Goal: Answer question/provide support: Share knowledge or assist other users

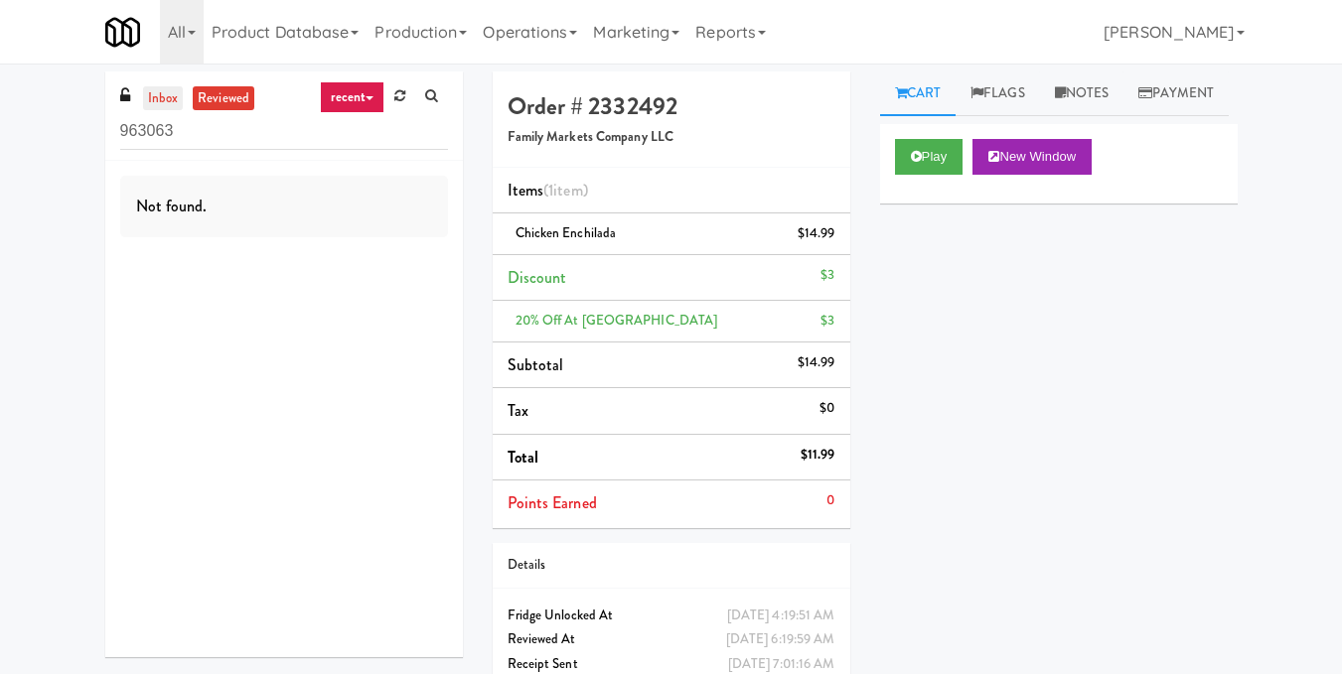
click at [160, 100] on link "inbox" at bounding box center [163, 98] width 41 height 25
click at [229, 106] on link "reviewed" at bounding box center [224, 98] width 62 height 25
click at [370, 105] on link "recent" at bounding box center [353, 97] width 66 height 32
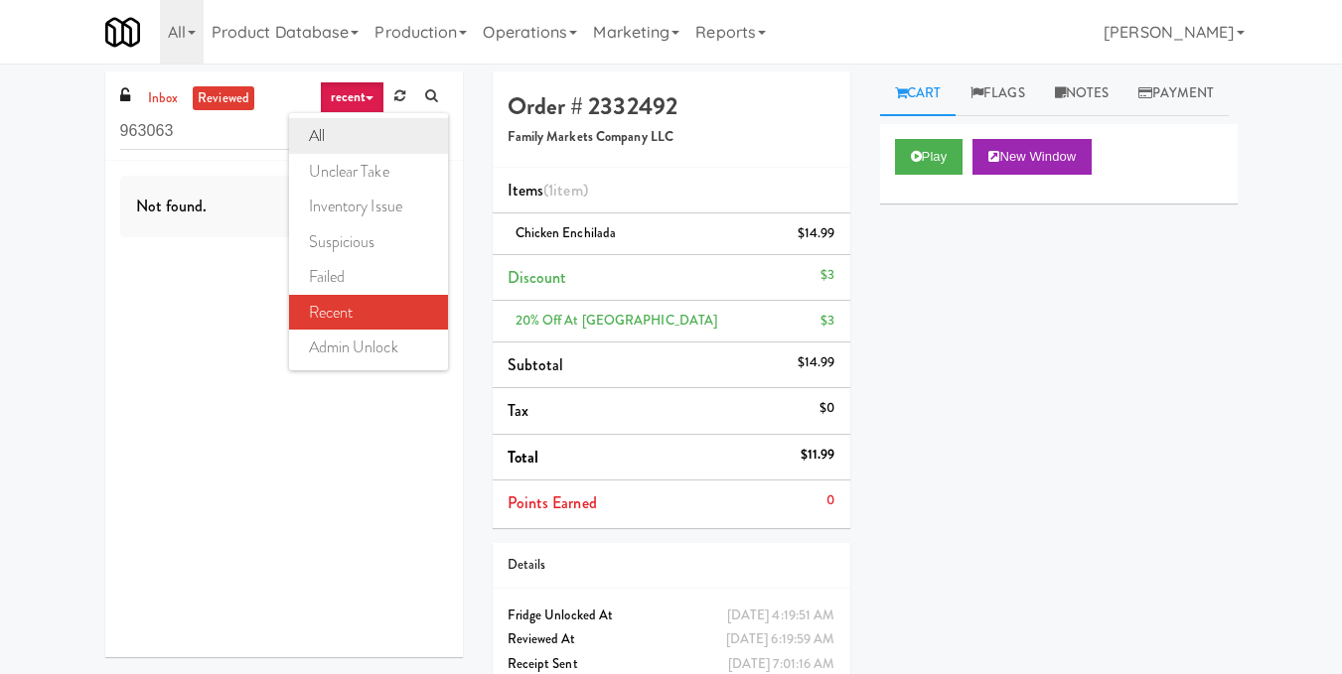
click at [370, 132] on link "all" at bounding box center [368, 136] width 159 height 36
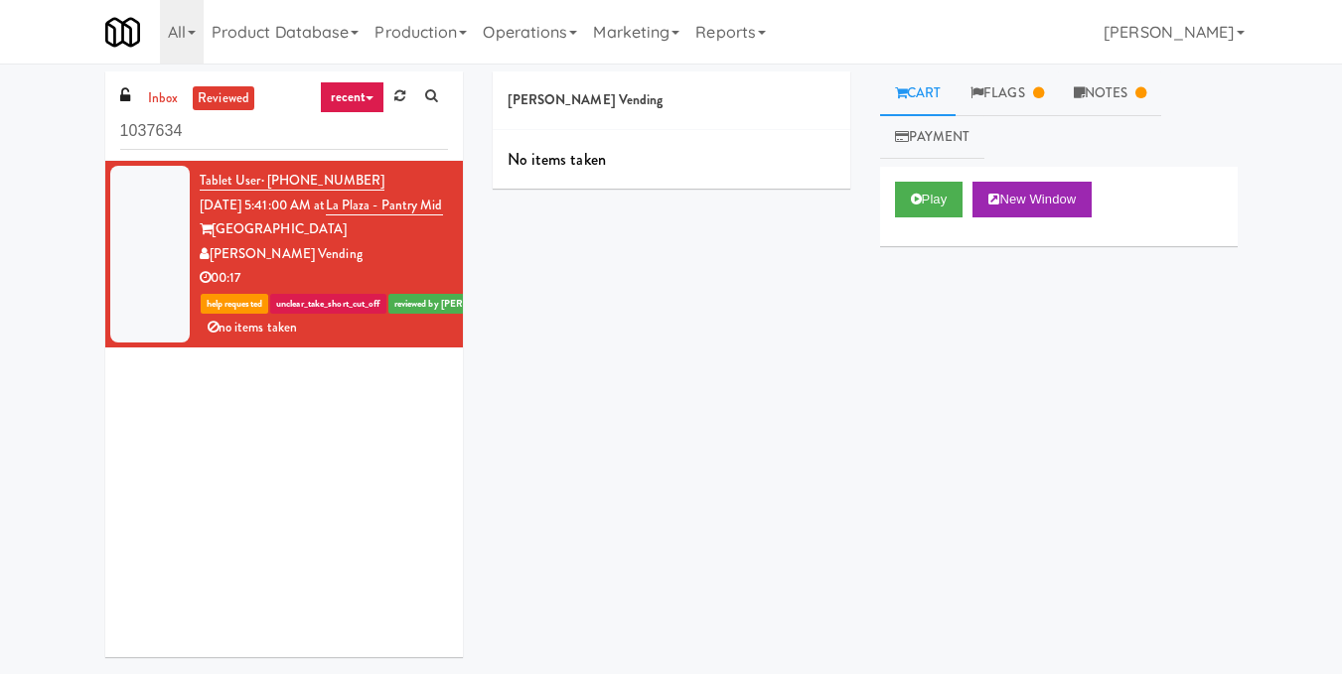
drag, startPoint x: 423, startPoint y: 326, endPoint x: 334, endPoint y: 310, distance: 90.8
click at [334, 310] on div "Tablet User · (480) 390-1528 Sep 17, 2025 5:41:00 AM at La Plaza - Pantry Mid L…" at bounding box center [324, 254] width 248 height 171
click at [646, 346] on div "Cordray Vending No items taken Cart Flags Notes Payment Play New Window Primary…" at bounding box center [865, 369] width 775 height 595
click at [1139, 96] on link "Notes" at bounding box center [1110, 94] width 103 height 45
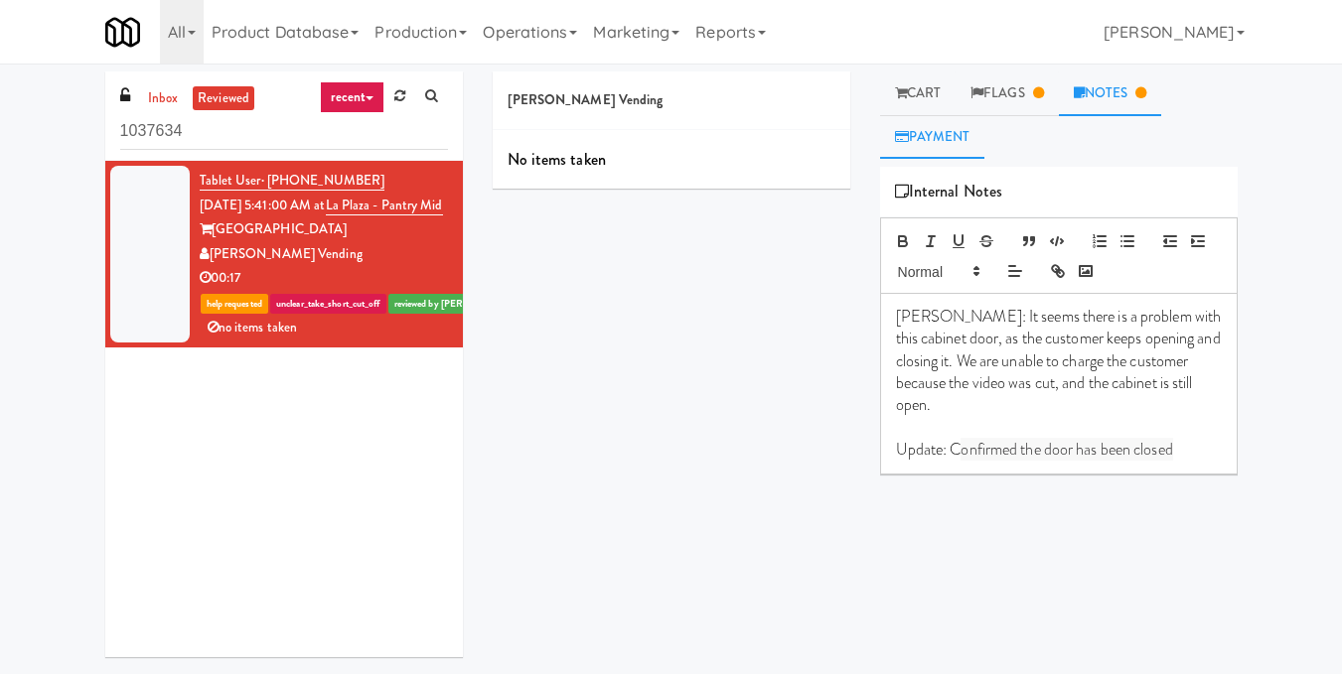
click at [945, 130] on link "Payment" at bounding box center [932, 137] width 105 height 45
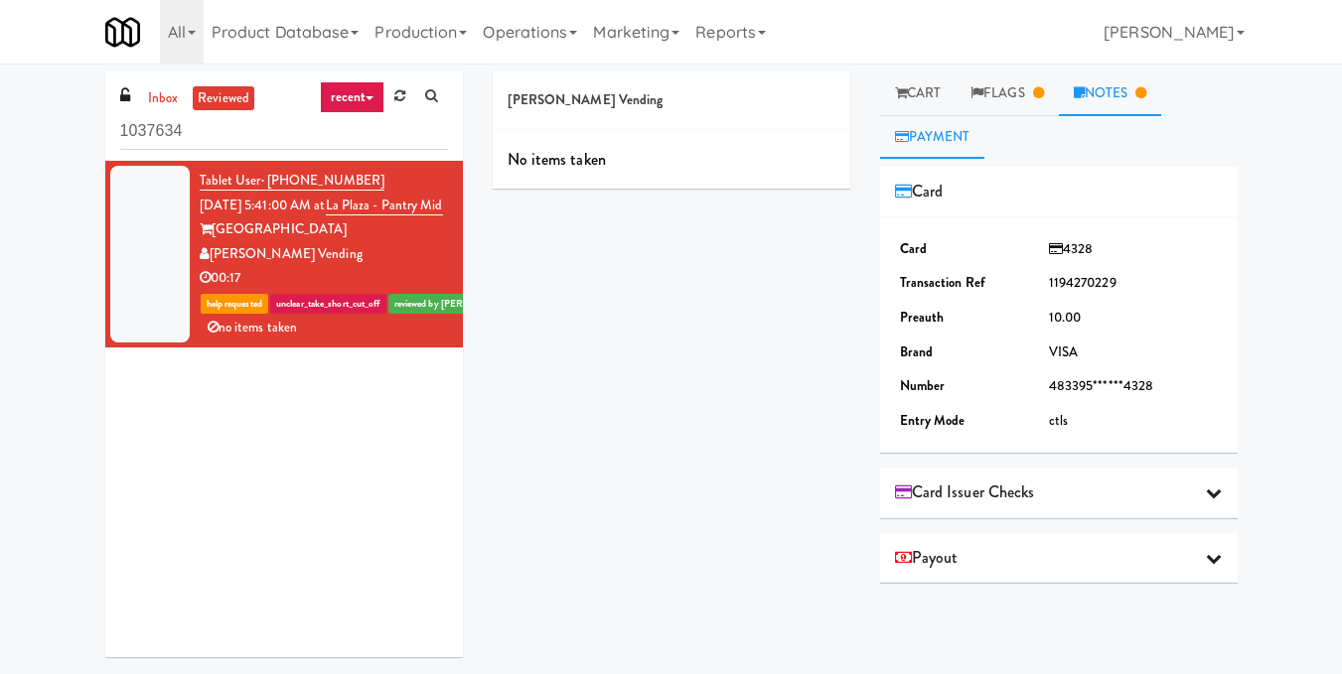
click at [1146, 97] on icon at bounding box center [1140, 92] width 11 height 13
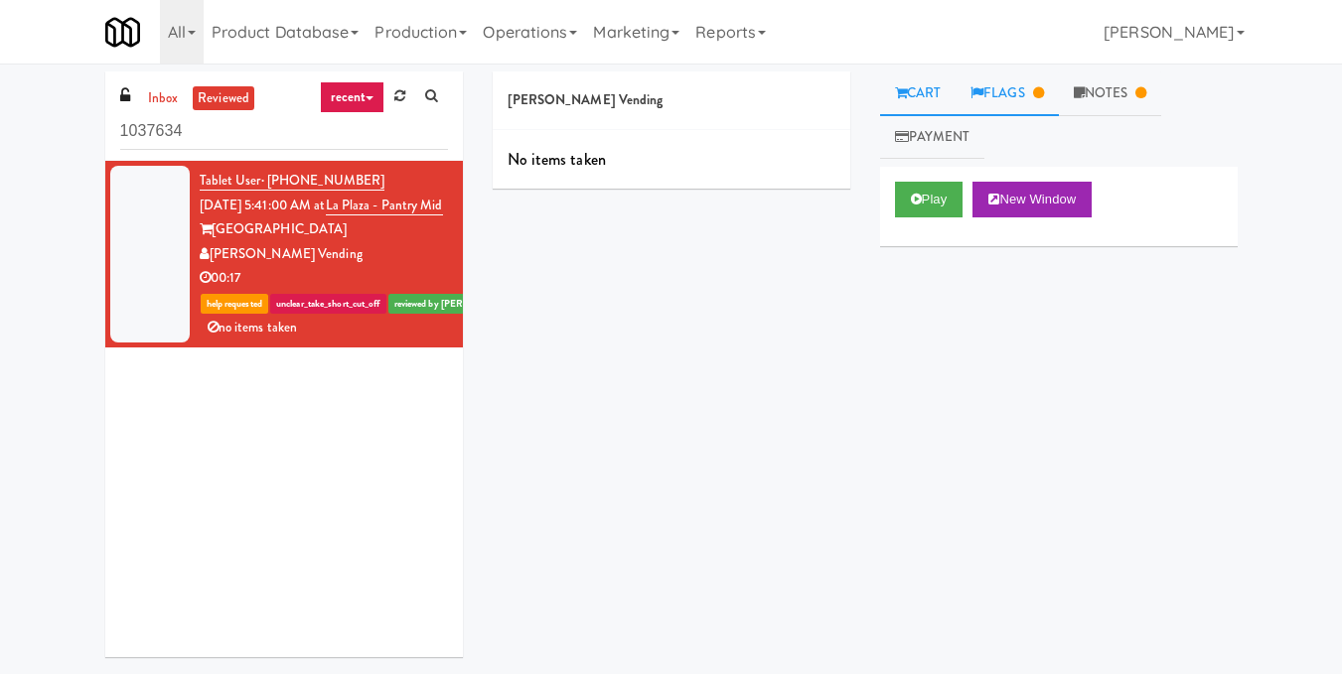
click at [1024, 93] on link "Flags" at bounding box center [1007, 94] width 103 height 45
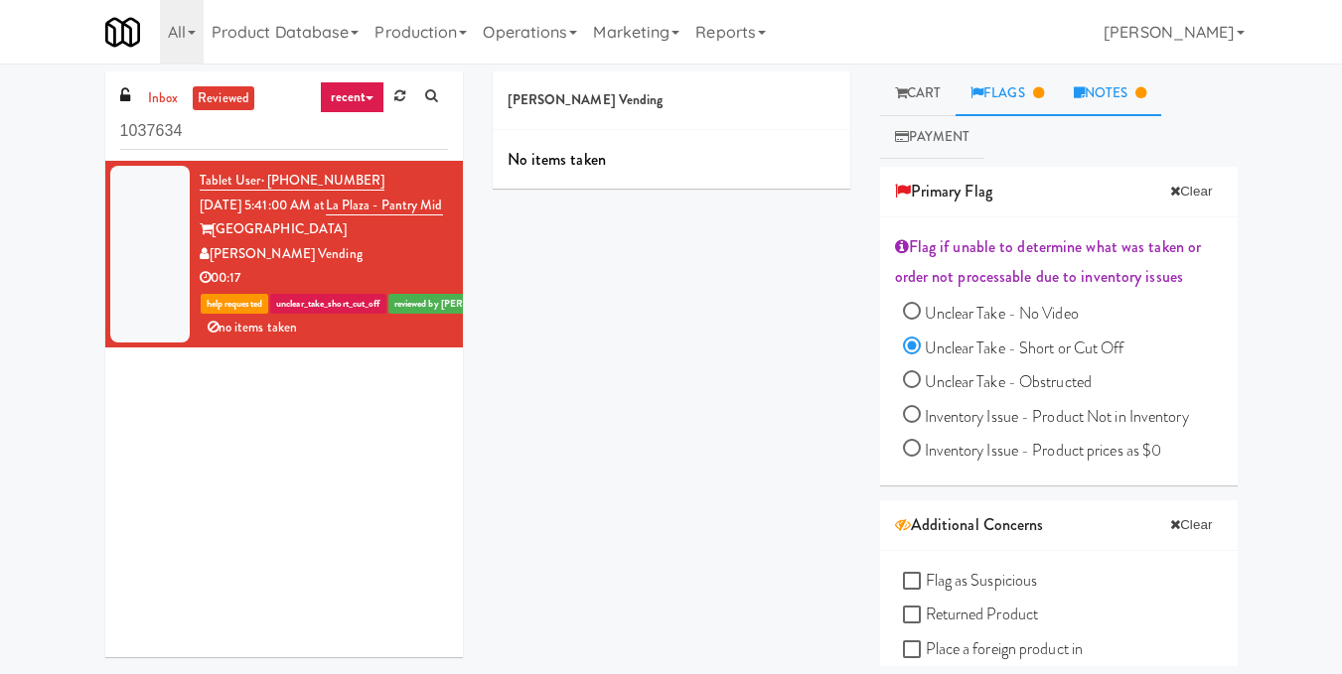
click at [1094, 98] on link "Notes" at bounding box center [1110, 94] width 103 height 45
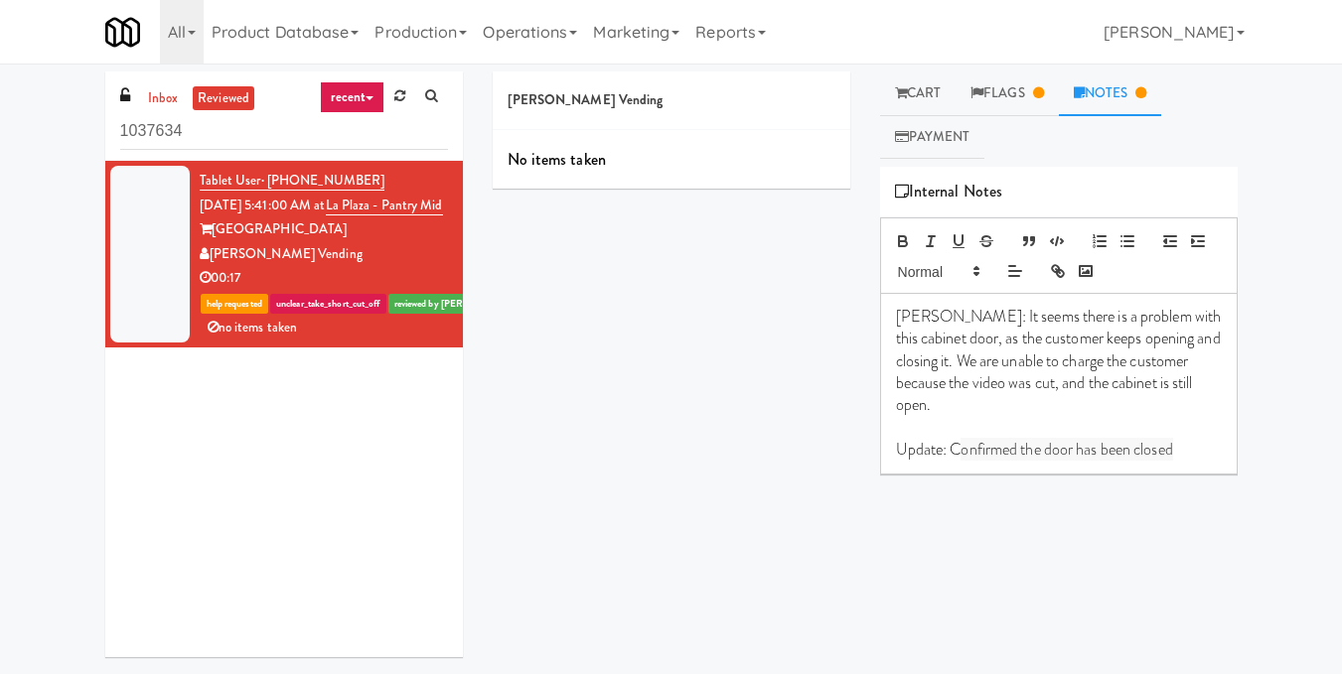
click at [428, 314] on span "reviewed by [PERSON_NAME]" at bounding box center [458, 304] width 140 height 20
drag, startPoint x: 428, startPoint y: 323, endPoint x: 388, endPoint y: 323, distance: 39.7
click at [352, 315] on div "help requested unclear_take_short_cut_off reviewed by [PERSON_NAME] L no items …" at bounding box center [324, 315] width 248 height 49
click at [498, 347] on div "[PERSON_NAME] Vending No items taken Cart Flags Notes Payment Play New Window P…" at bounding box center [865, 369] width 775 height 595
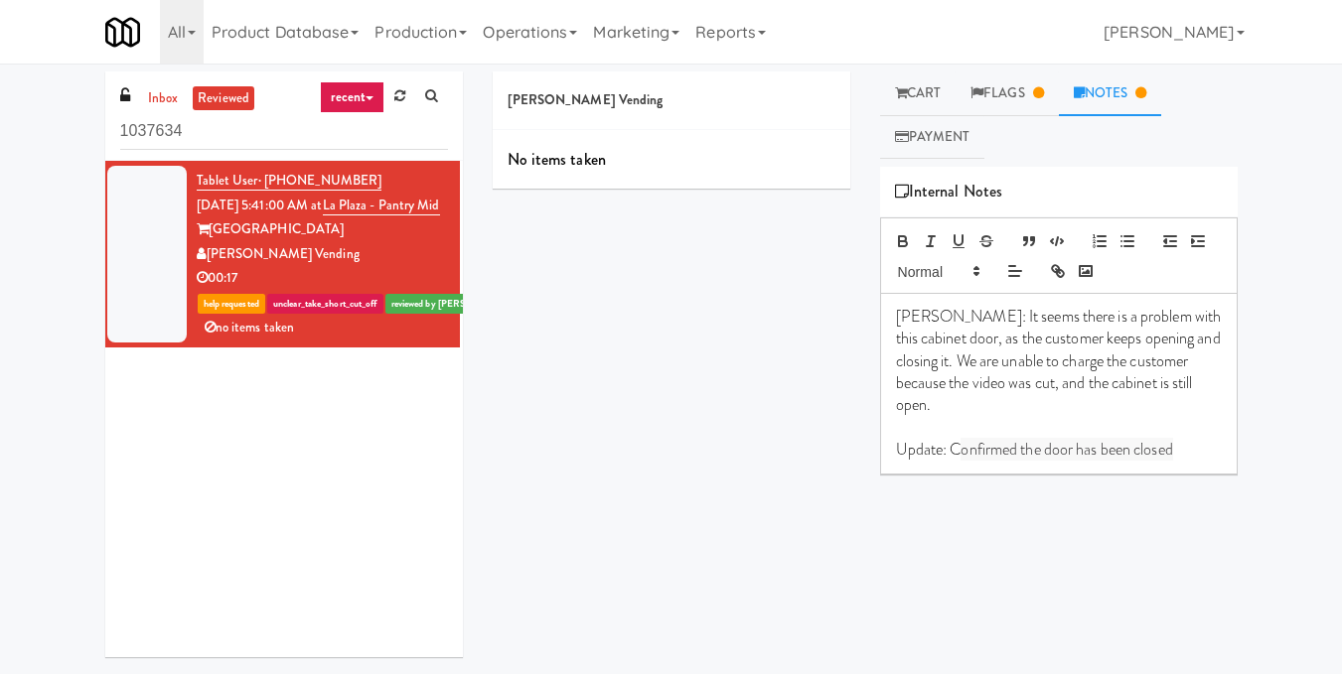
scroll to position [0, 10]
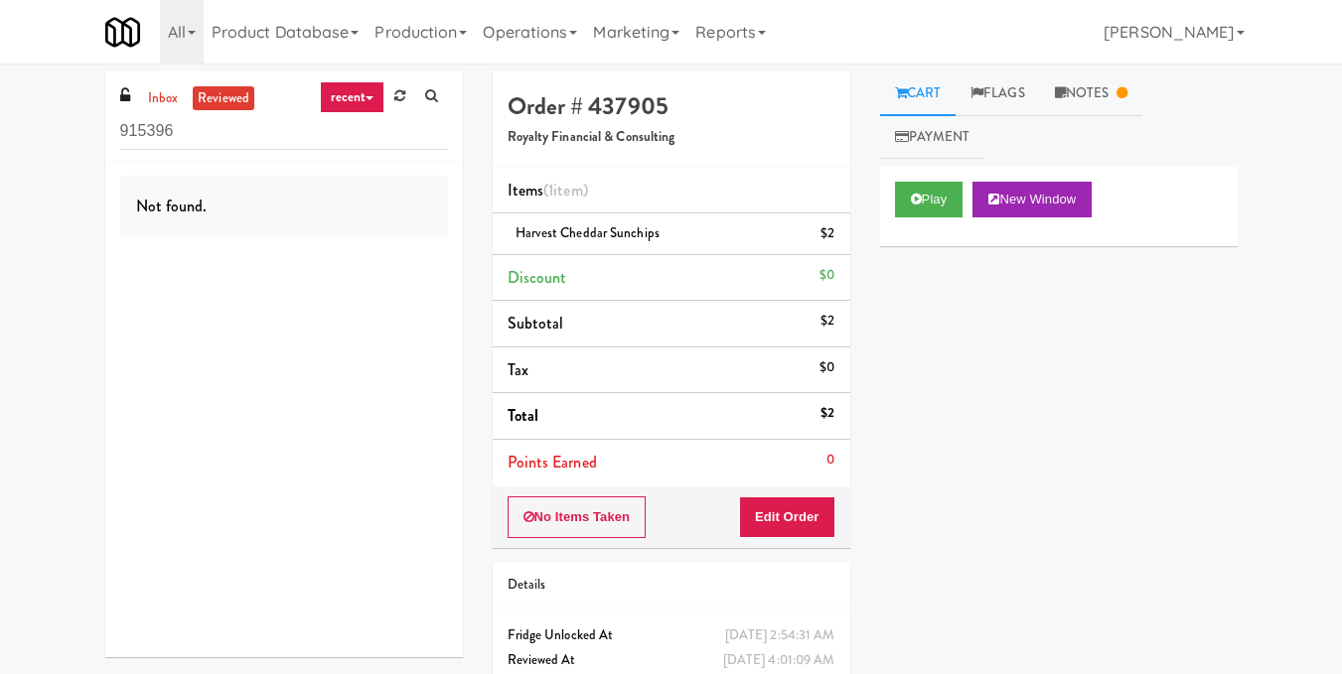
click at [356, 102] on link "recent" at bounding box center [353, 97] width 66 height 32
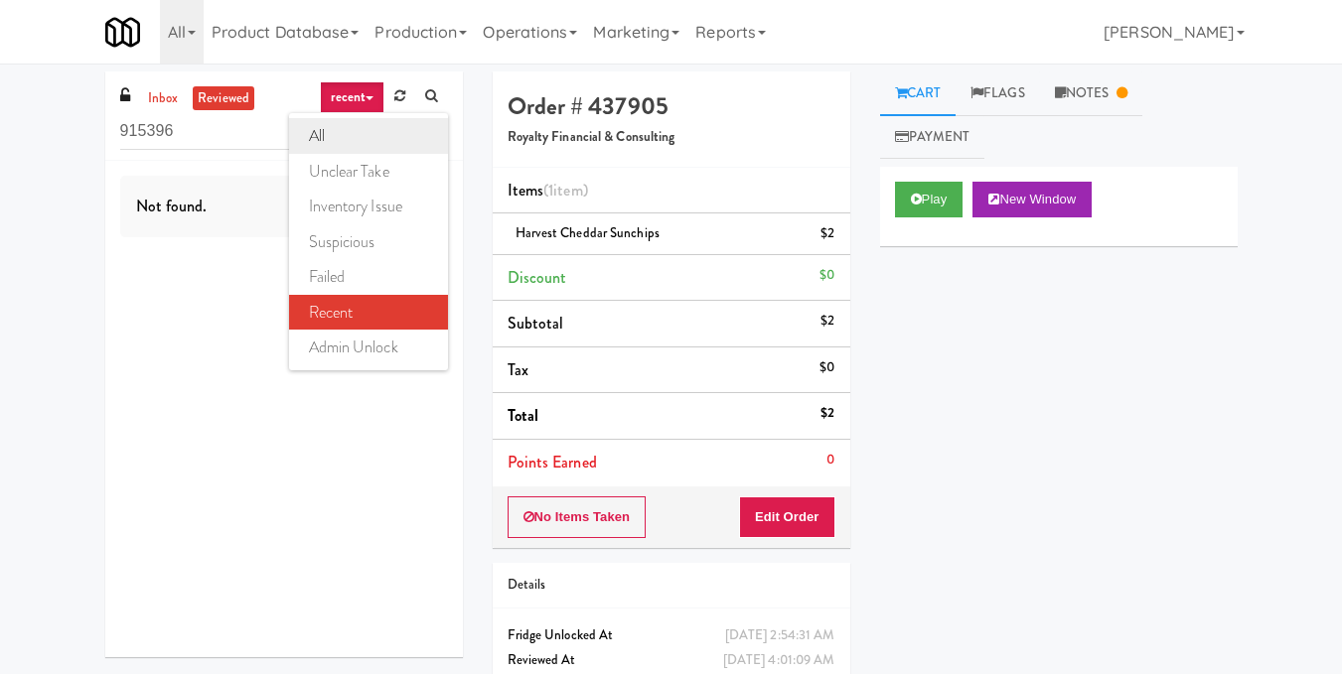
click at [367, 131] on link "all" at bounding box center [368, 136] width 159 height 36
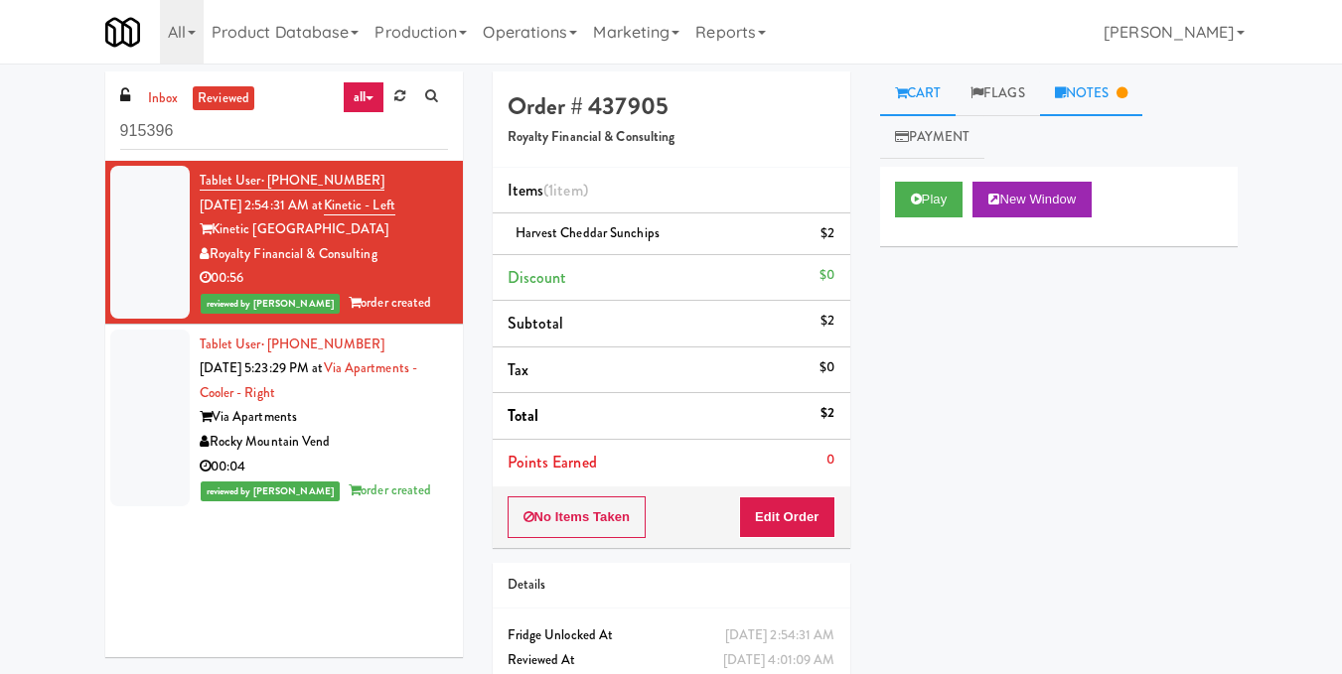
click at [1074, 88] on link "Notes" at bounding box center [1091, 94] width 103 height 45
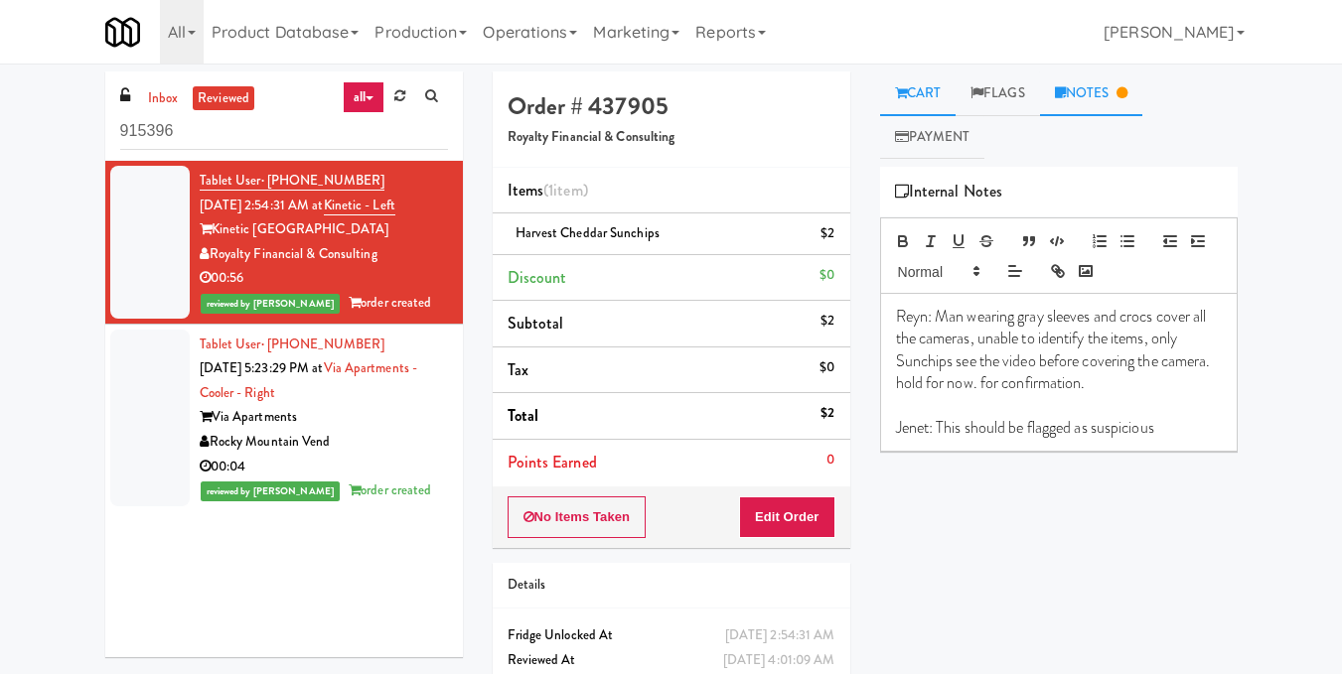
click at [919, 93] on link "Cart" at bounding box center [918, 94] width 76 height 45
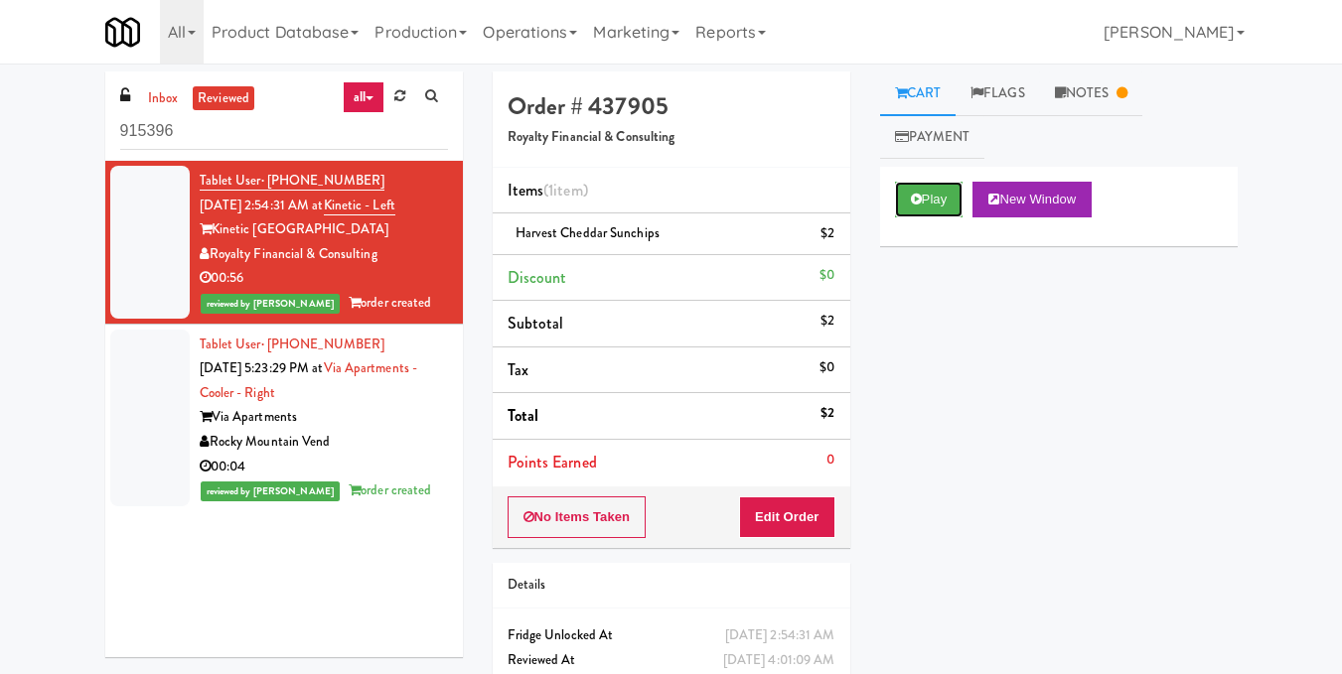
click at [949, 196] on button "Play" at bounding box center [929, 200] width 69 height 36
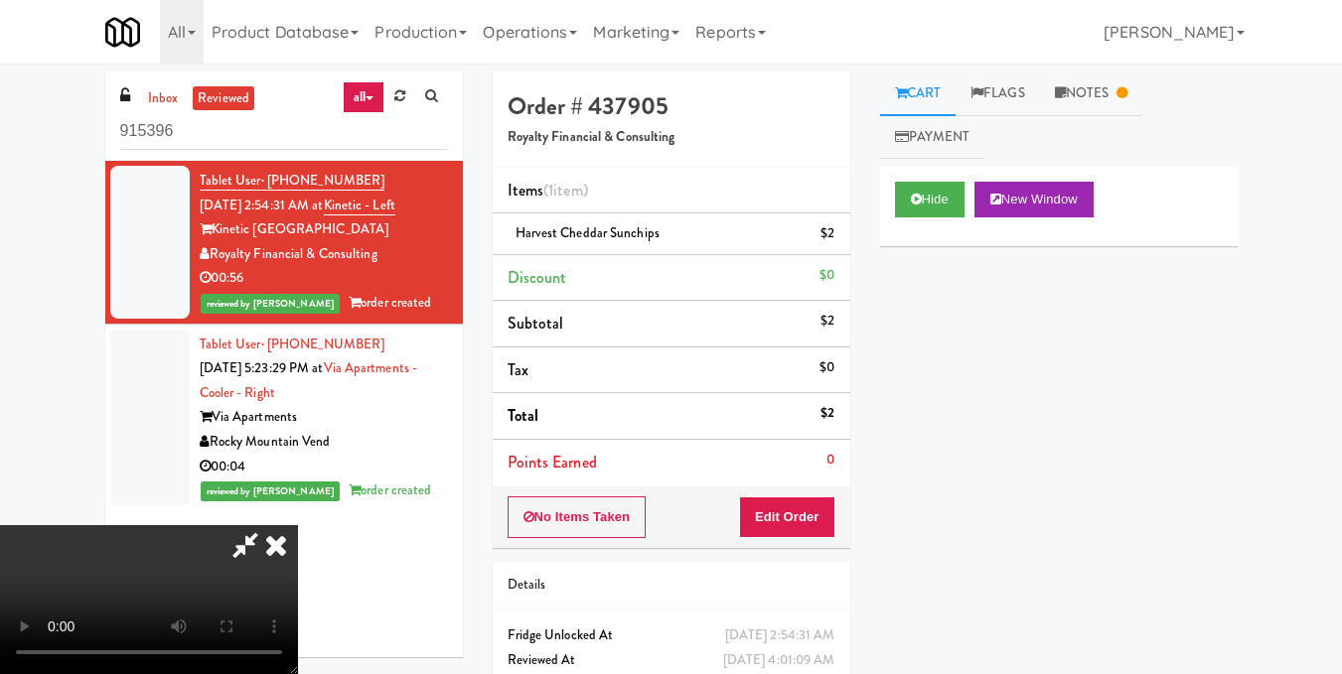
click at [298, 525] on icon at bounding box center [276, 545] width 44 height 40
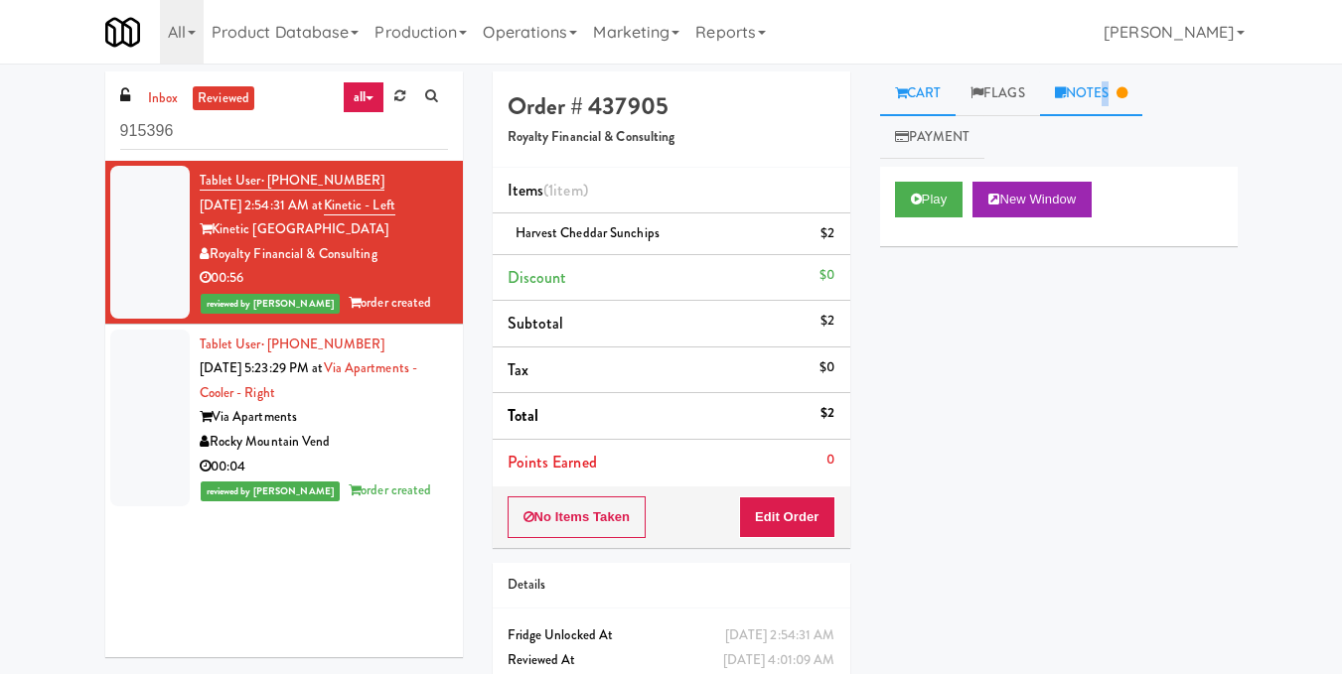
click at [1100, 107] on link "Notes" at bounding box center [1091, 94] width 103 height 45
